Goal: Task Accomplishment & Management: Complete application form

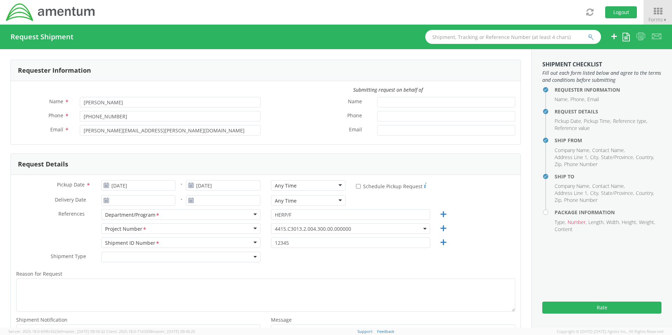
scroll to position [469, 0]
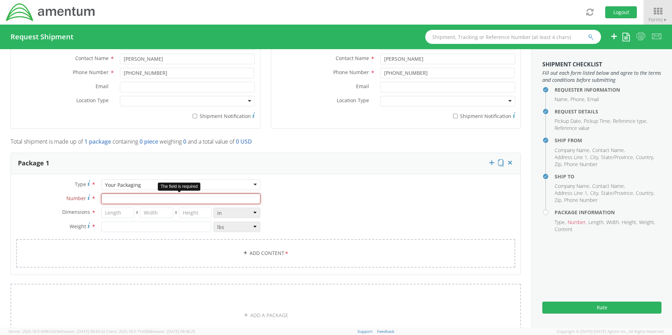
click at [126, 200] on input "Number *" at bounding box center [180, 199] width 159 height 11
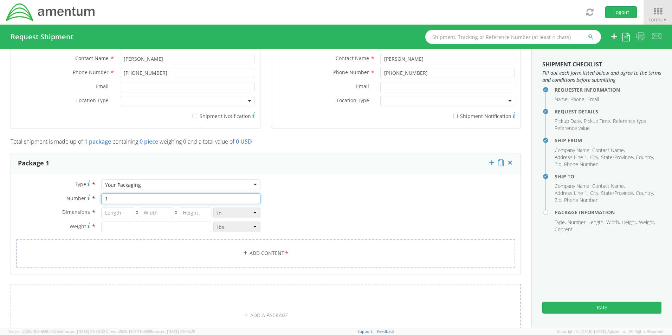
type input "1"
click at [119, 215] on input "number" at bounding box center [117, 213] width 33 height 11
type input "15"
click at [150, 214] on input "number" at bounding box center [156, 213] width 33 height 11
type input "12"
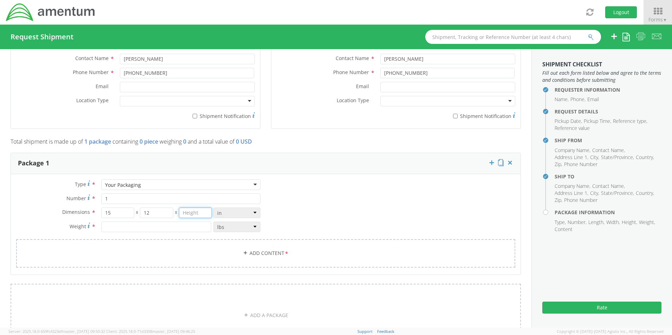
click at [191, 215] on input "number" at bounding box center [195, 213] width 33 height 11
type input "7"
click at [167, 226] on input "number" at bounding box center [156, 227] width 110 height 11
click at [181, 227] on input "5.0" at bounding box center [156, 227] width 110 height 11
type input "5.0"
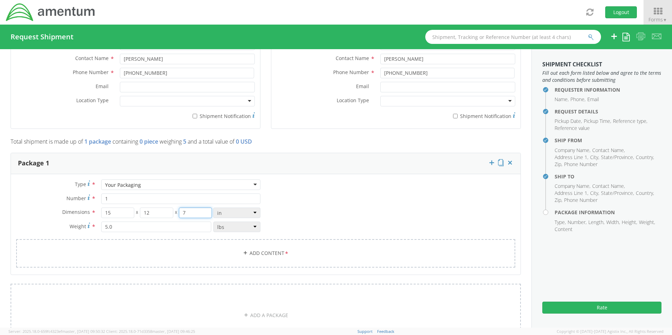
click at [191, 214] on input "7" at bounding box center [195, 213] width 33 height 11
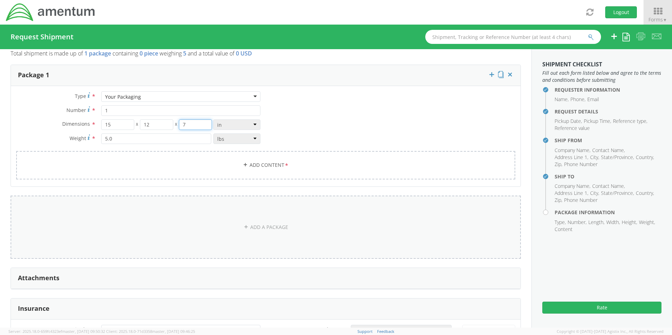
scroll to position [563, 0]
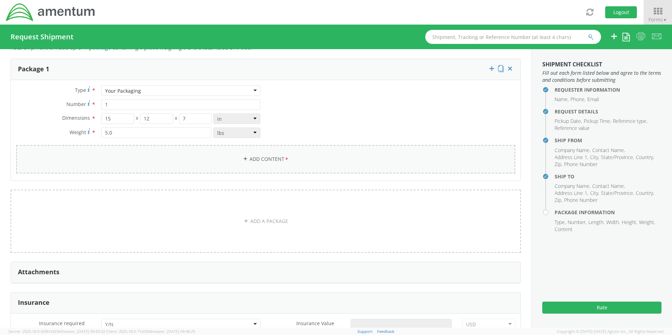
click at [268, 155] on link "Add Content *" at bounding box center [265, 159] width 499 height 28
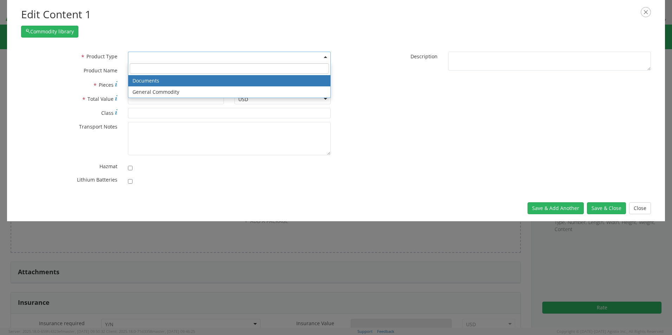
click at [221, 56] on span at bounding box center [229, 57] width 203 height 11
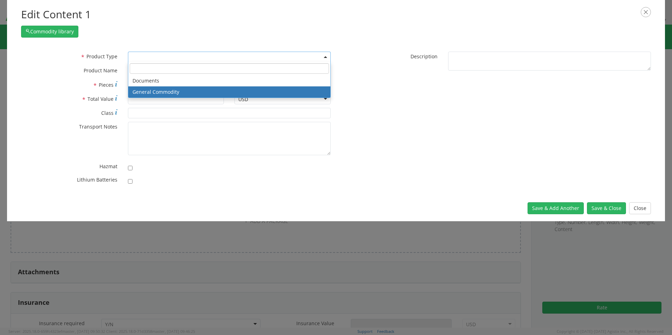
select select "COMMODITY"
type input "General Commodity"
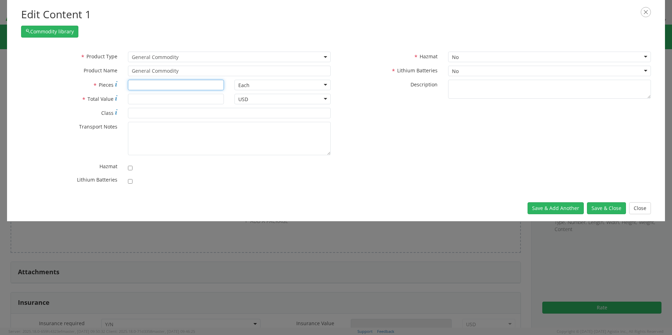
click at [184, 86] on input "* Pieces" at bounding box center [176, 85] width 96 height 11
type input "1"
click at [181, 101] on input "* Total Value" at bounding box center [176, 99] width 96 height 11
type input "10000"
click at [609, 208] on button "Save & Close" at bounding box center [606, 209] width 39 height 12
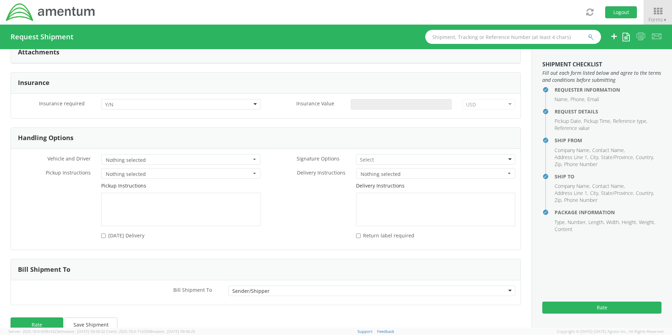
scroll to position [839, 0]
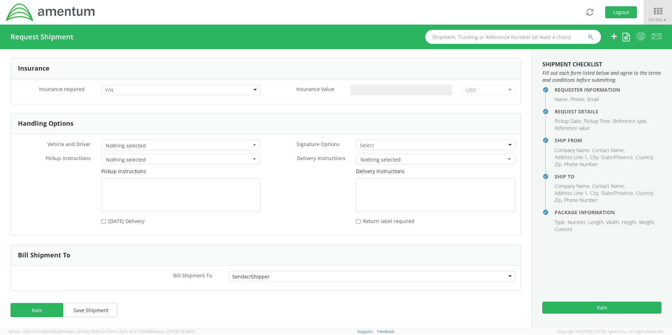
click at [281, 277] on div "Sender/Shipper" at bounding box center [372, 276] width 287 height 11
click at [290, 251] on div "Bill Shipment To" at bounding box center [266, 255] width 510 height 21
click at [609, 306] on button "Rate" at bounding box center [601, 308] width 119 height 12
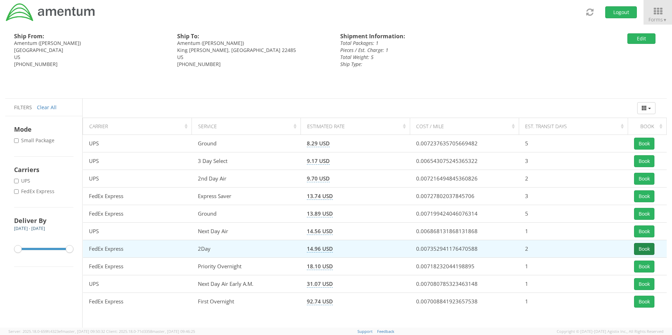
click at [643, 249] on button "Book" at bounding box center [644, 249] width 20 height 12
